Goal: Information Seeking & Learning: Learn about a topic

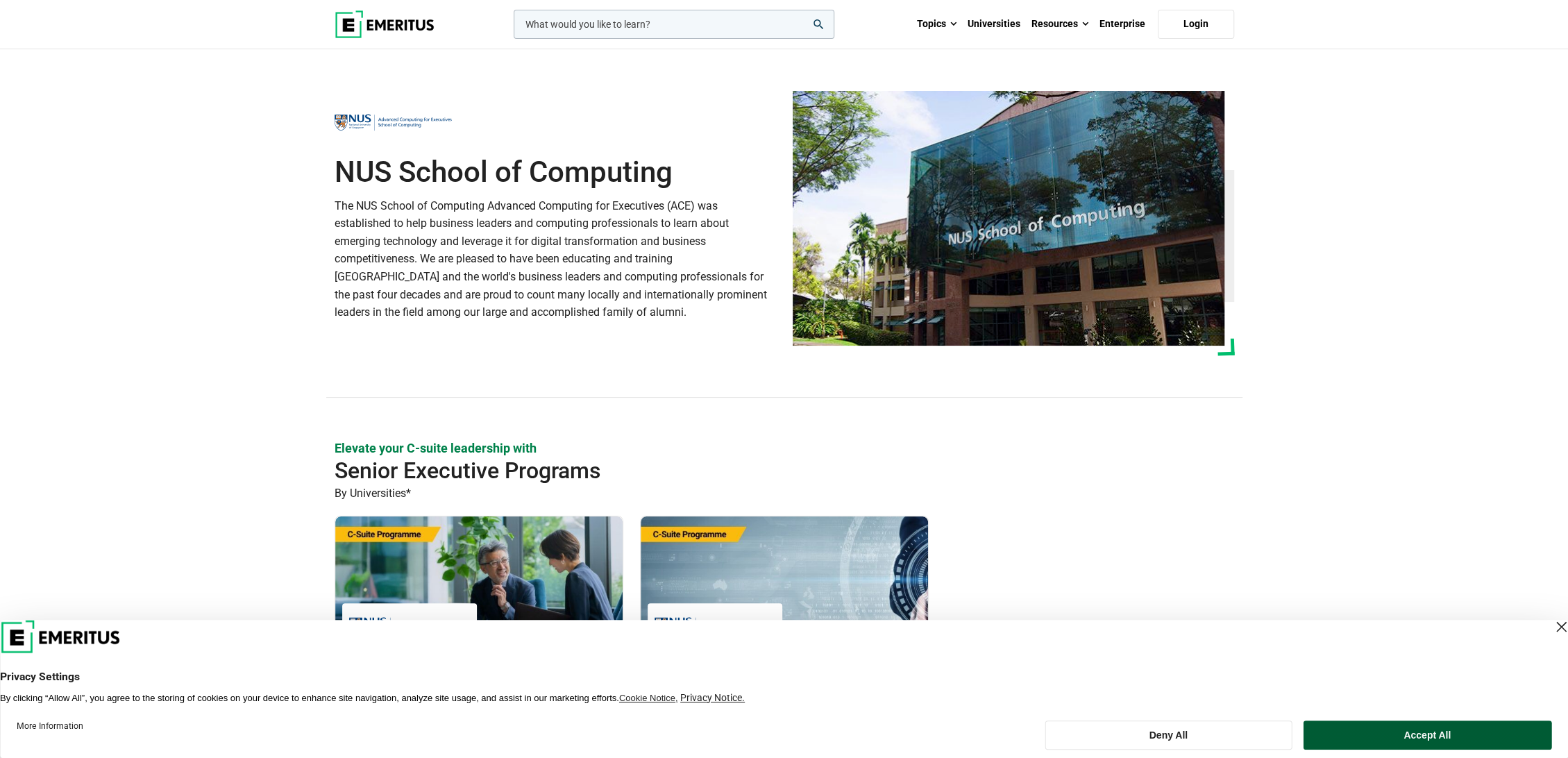
click at [1415, 734] on button "Accept All" at bounding box center [1426, 734] width 248 height 29
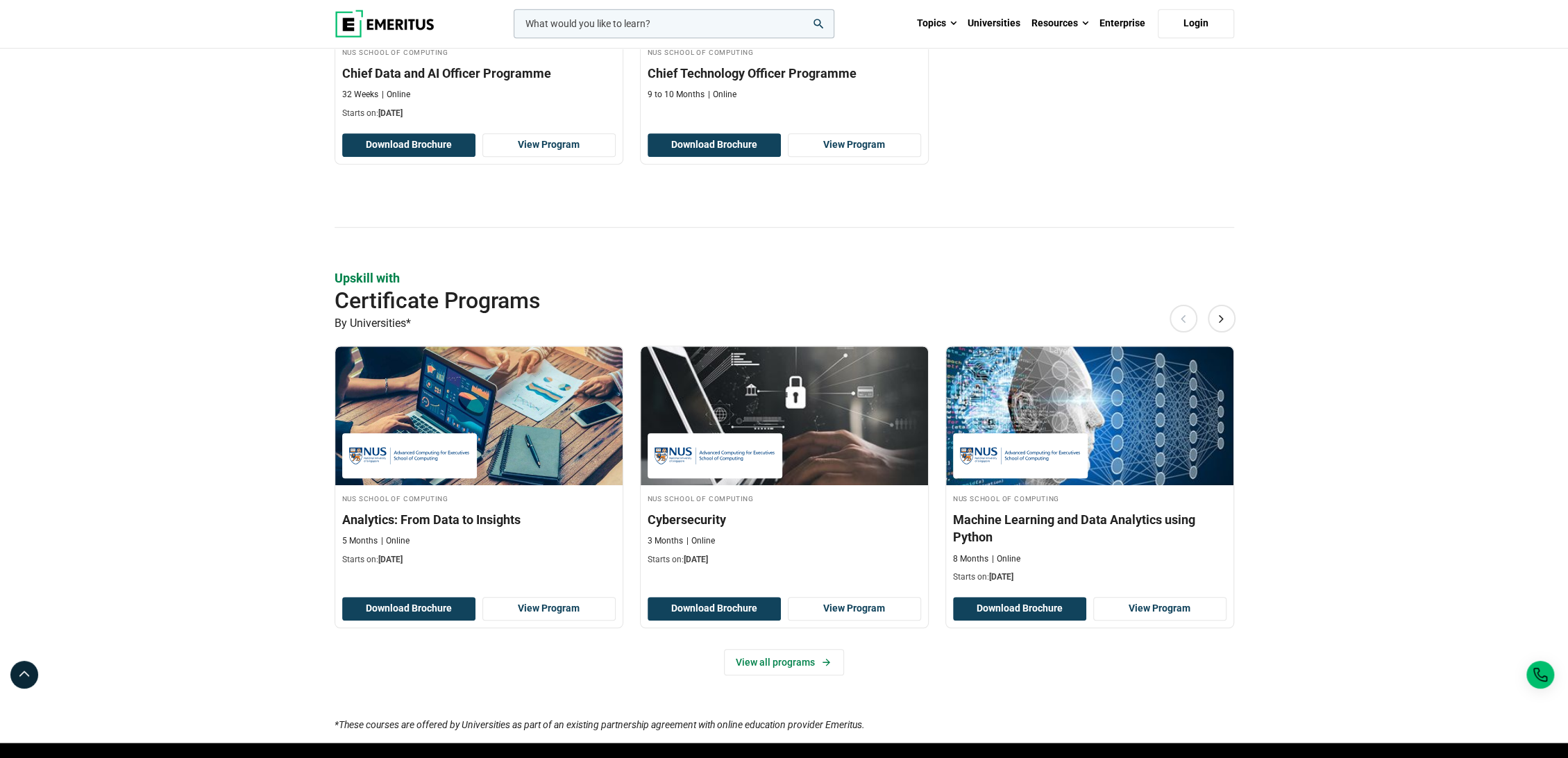
scroll to position [694, 0]
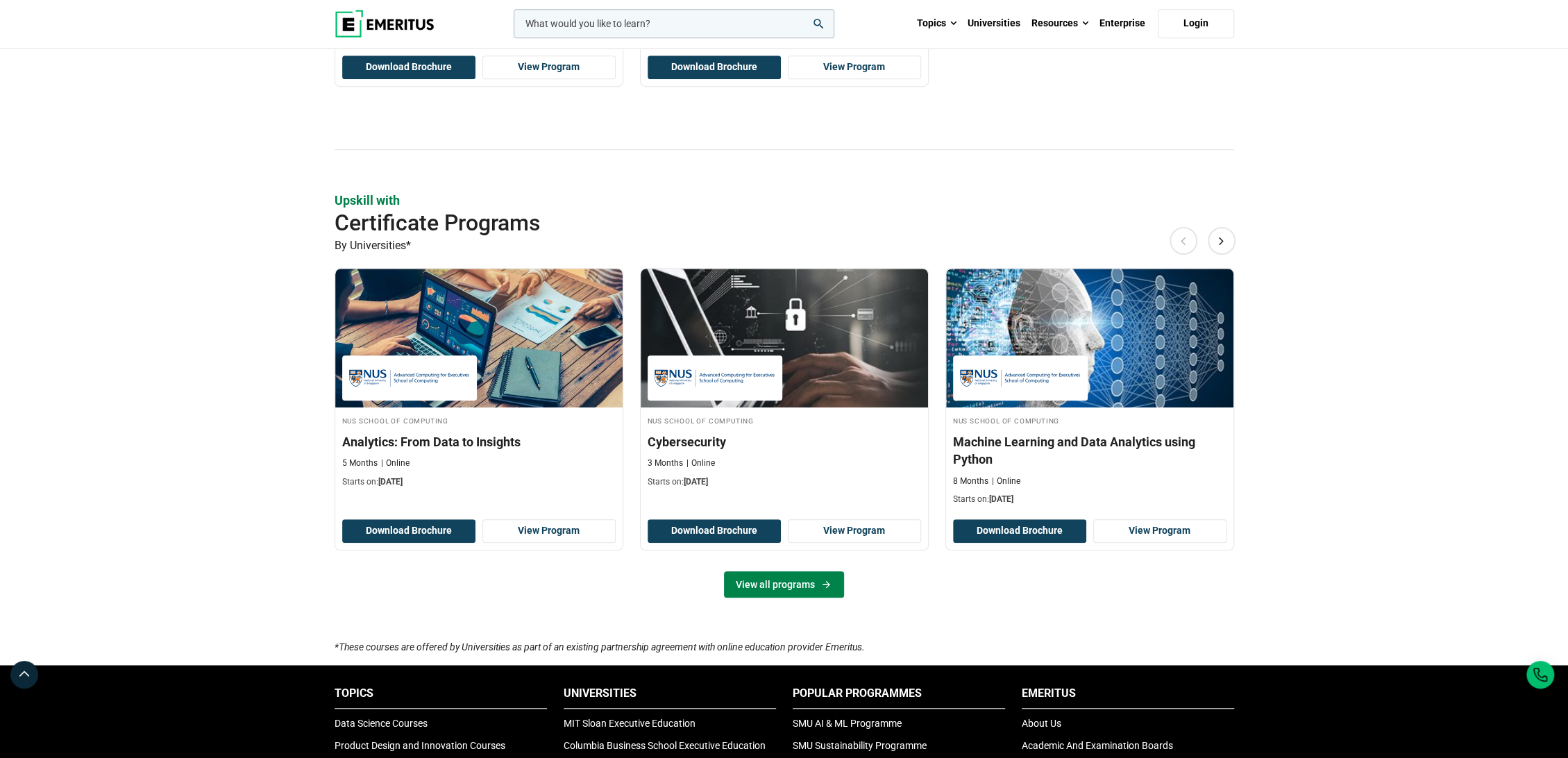
click at [787, 582] on link "View all programs" at bounding box center [784, 585] width 120 height 27
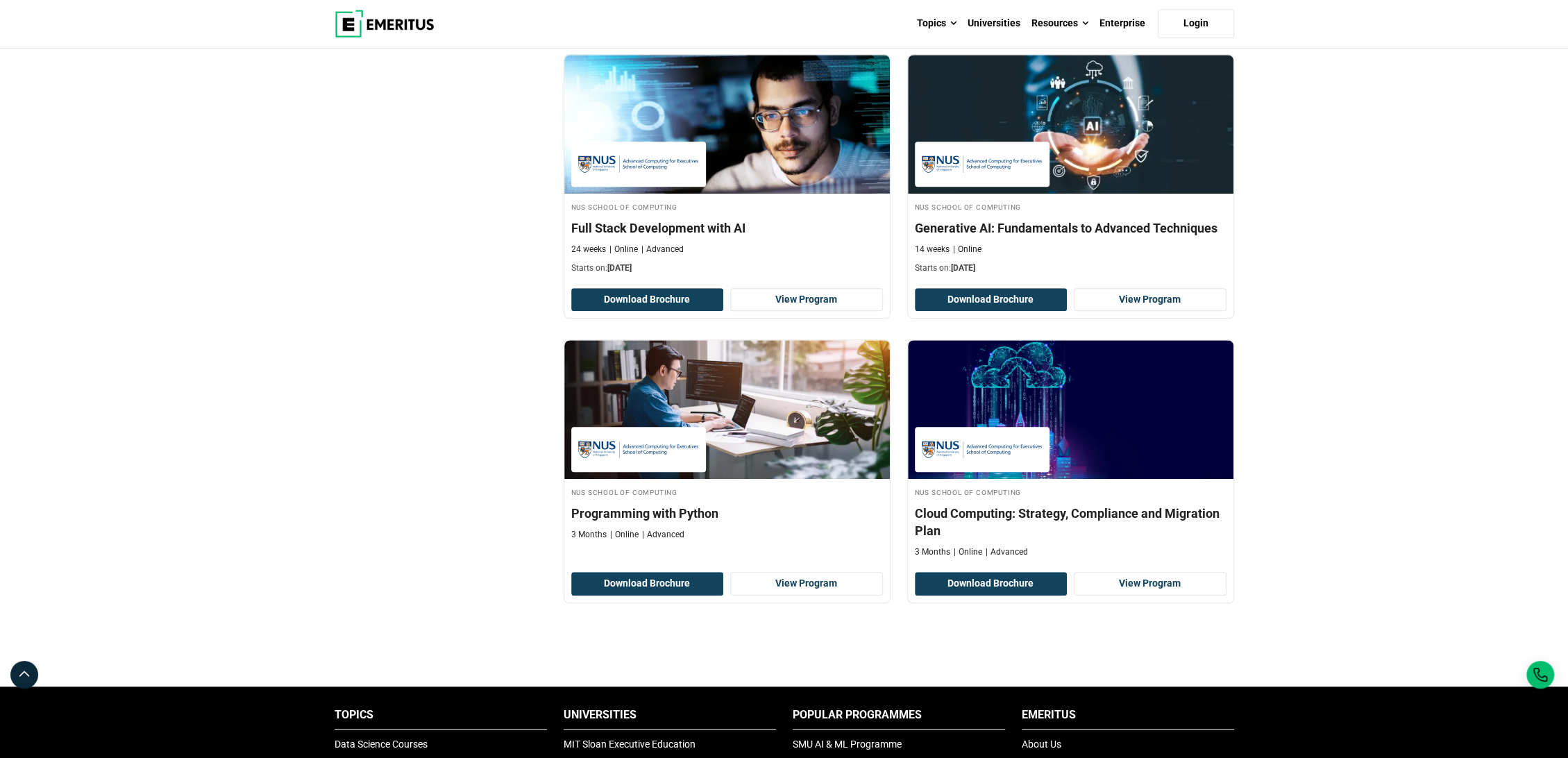
scroll to position [848, 0]
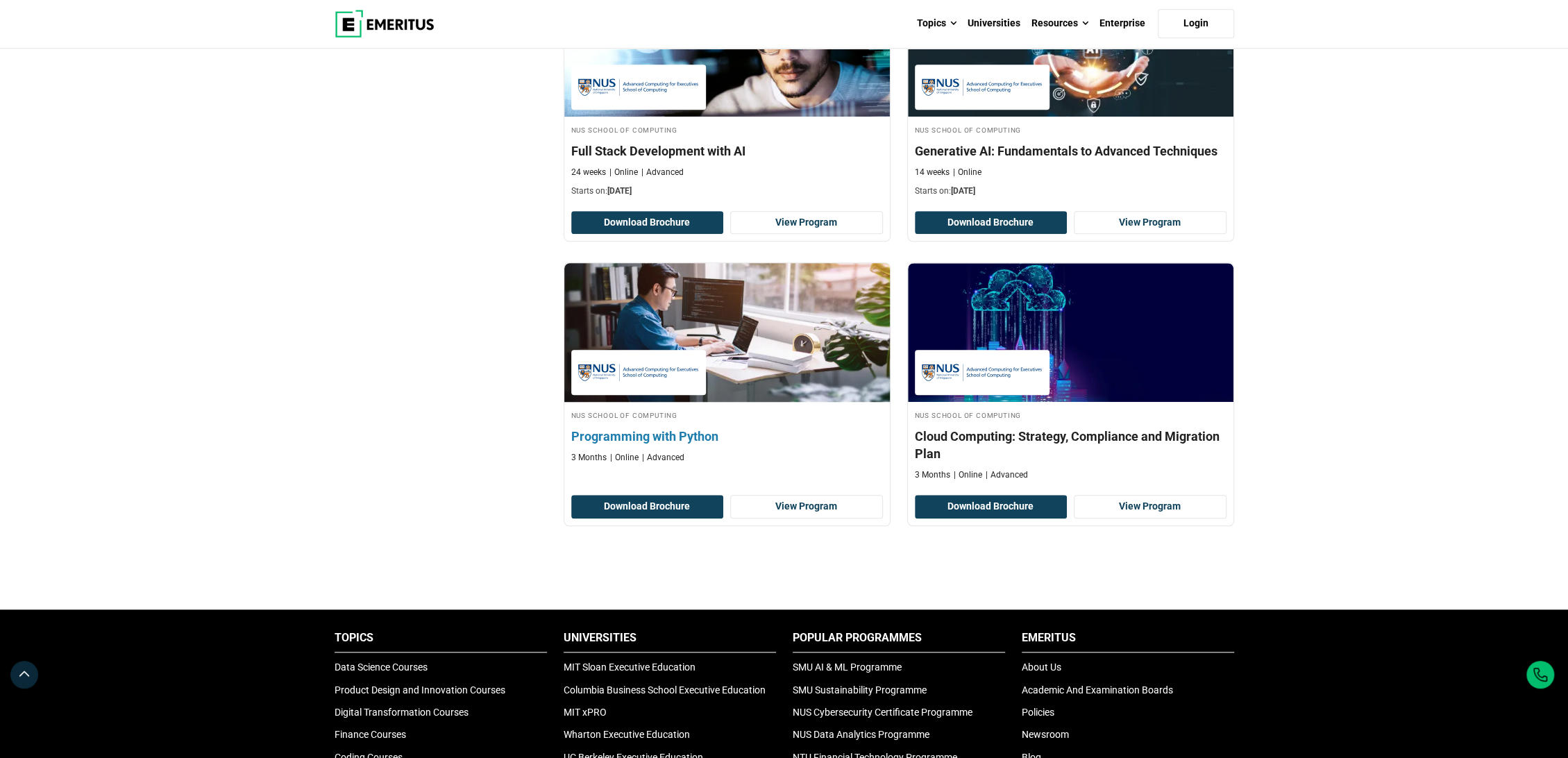
click at [648, 433] on h4 "Programming with Python" at bounding box center [727, 436] width 311 height 17
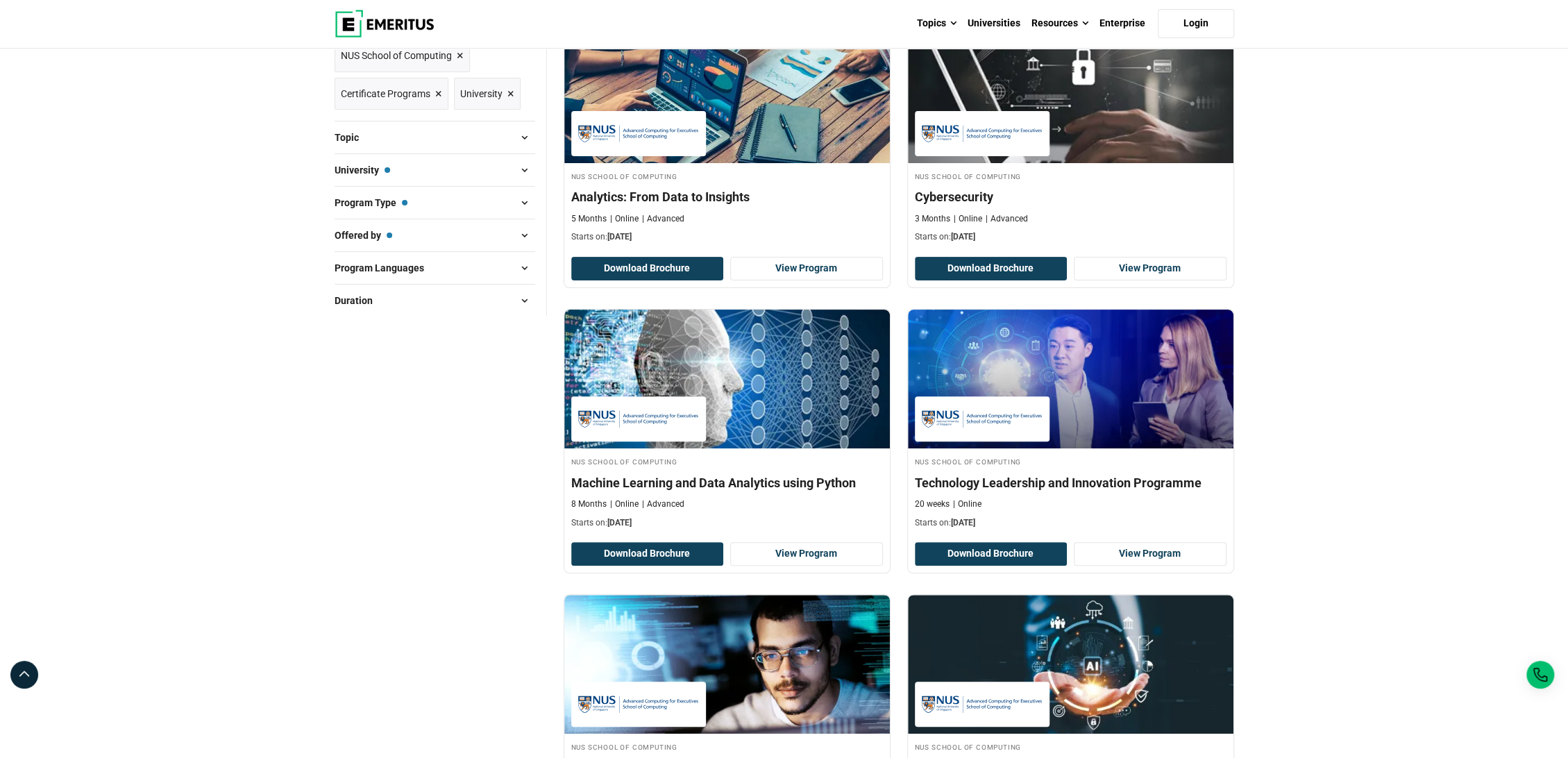
scroll to position [154, 0]
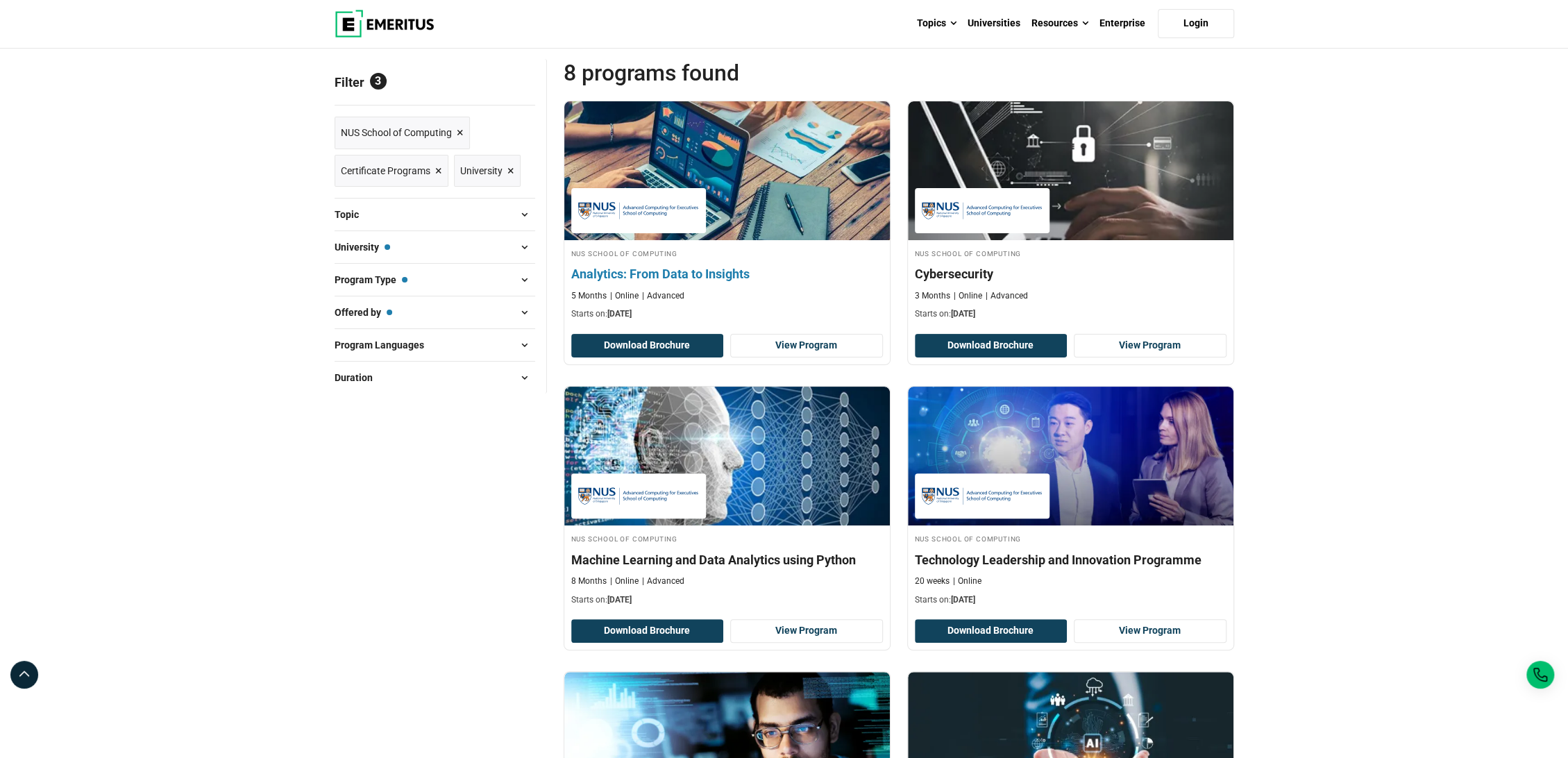
drag, startPoint x: 811, startPoint y: 348, endPoint x: 865, endPoint y: 357, distance: 54.7
click at [865, 357] on div "NUS School of Computing Analytics: From Data to Insights 5 Months Online Advanc…" at bounding box center [726, 233] width 327 height 265
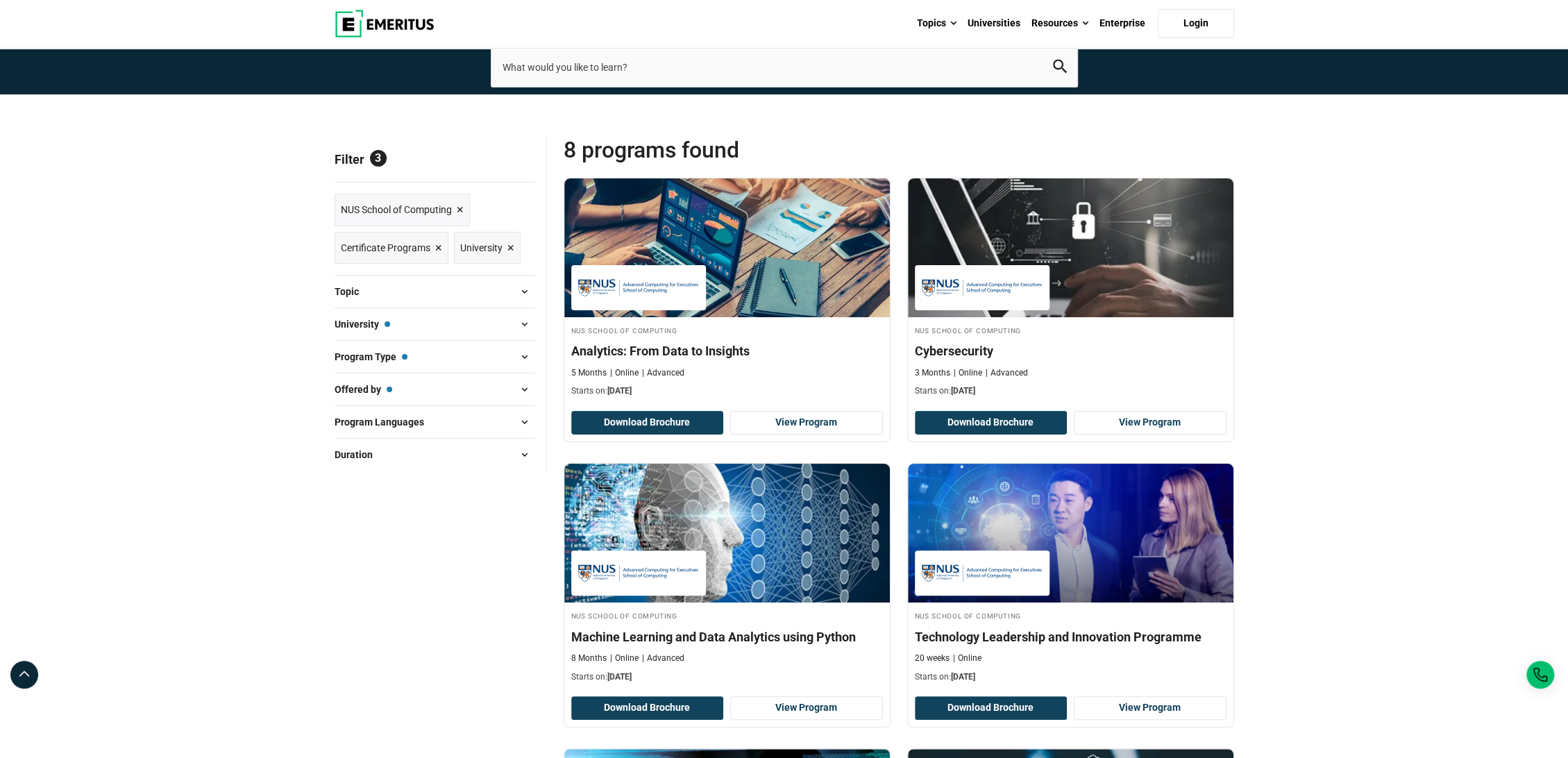
scroll to position [0, 0]
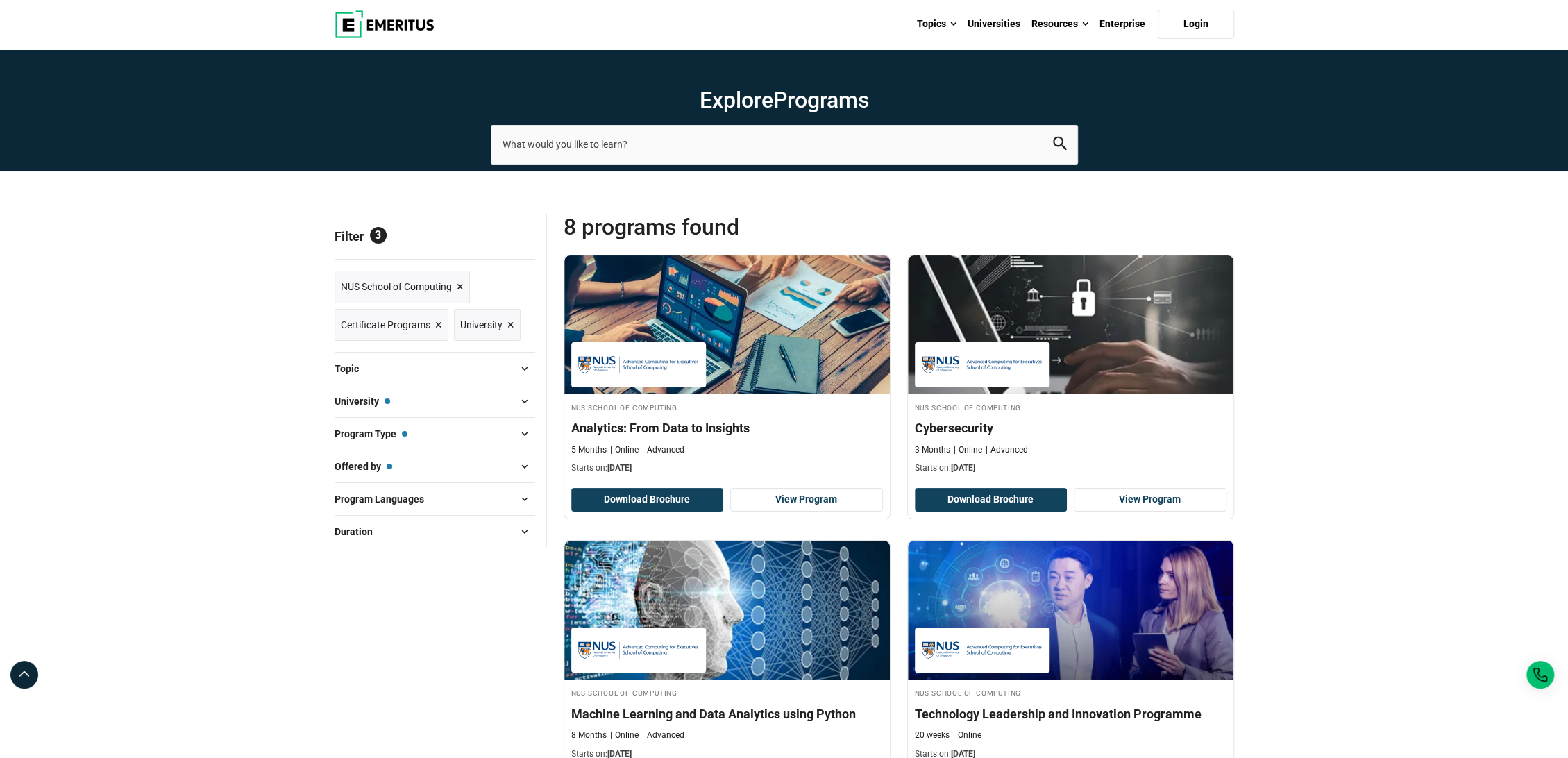
click at [526, 367] on span at bounding box center [525, 368] width 21 height 21
